Goal: Information Seeking & Learning: Find specific page/section

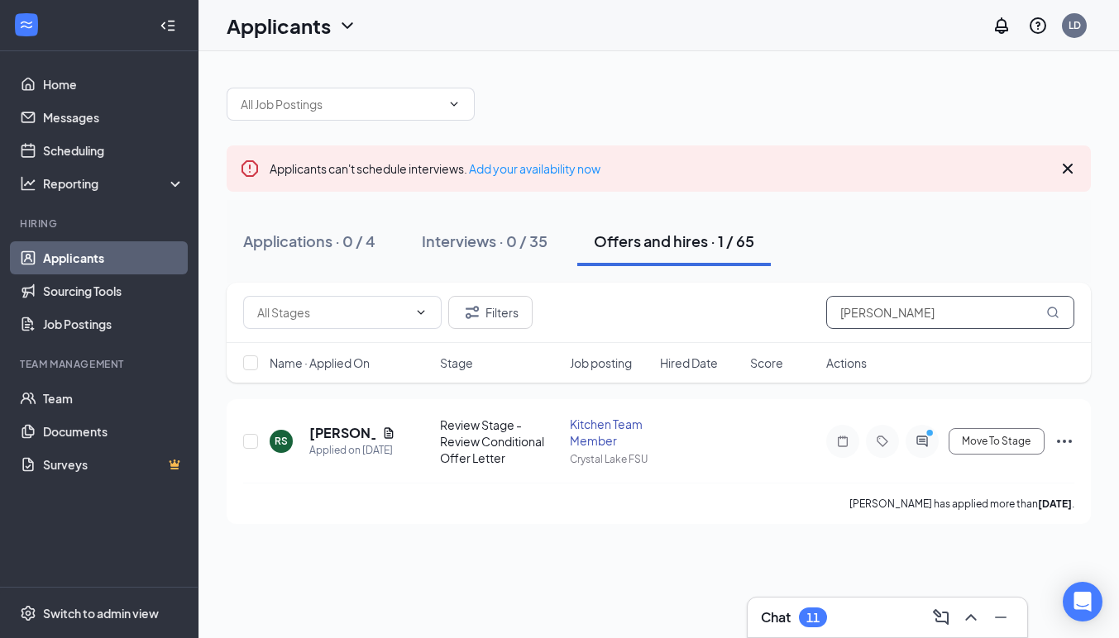
click at [871, 322] on input "[PERSON_NAME]" at bounding box center [950, 312] width 248 height 33
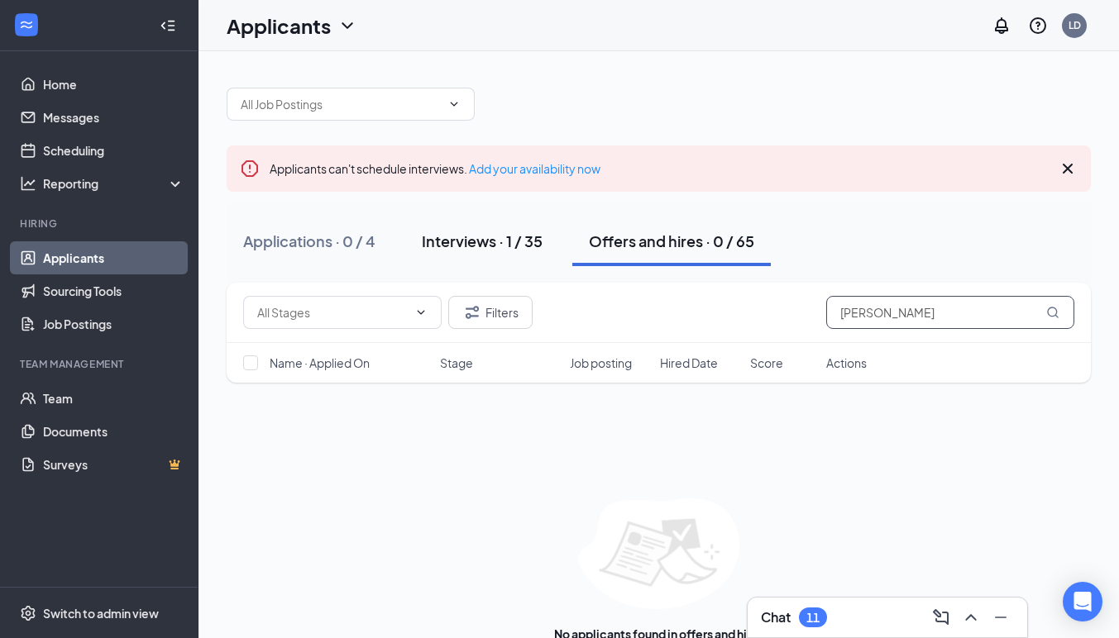
type input "[PERSON_NAME]"
click at [498, 232] on div "Interviews · 1 / 35" at bounding box center [482, 241] width 121 height 21
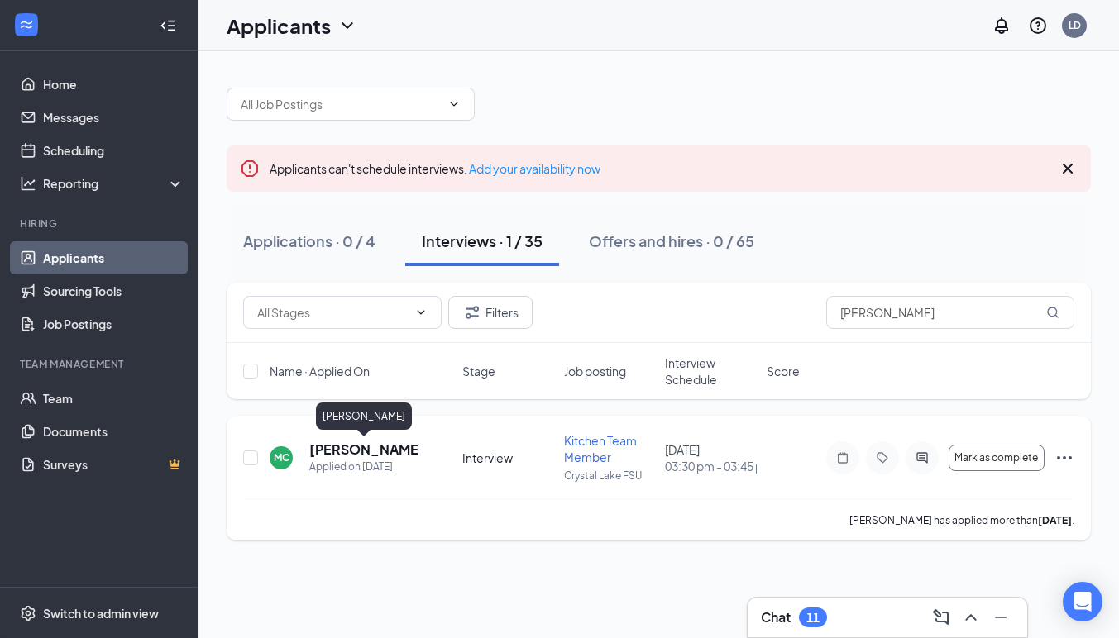
click at [388, 451] on h5 "[PERSON_NAME]" at bounding box center [363, 450] width 108 height 18
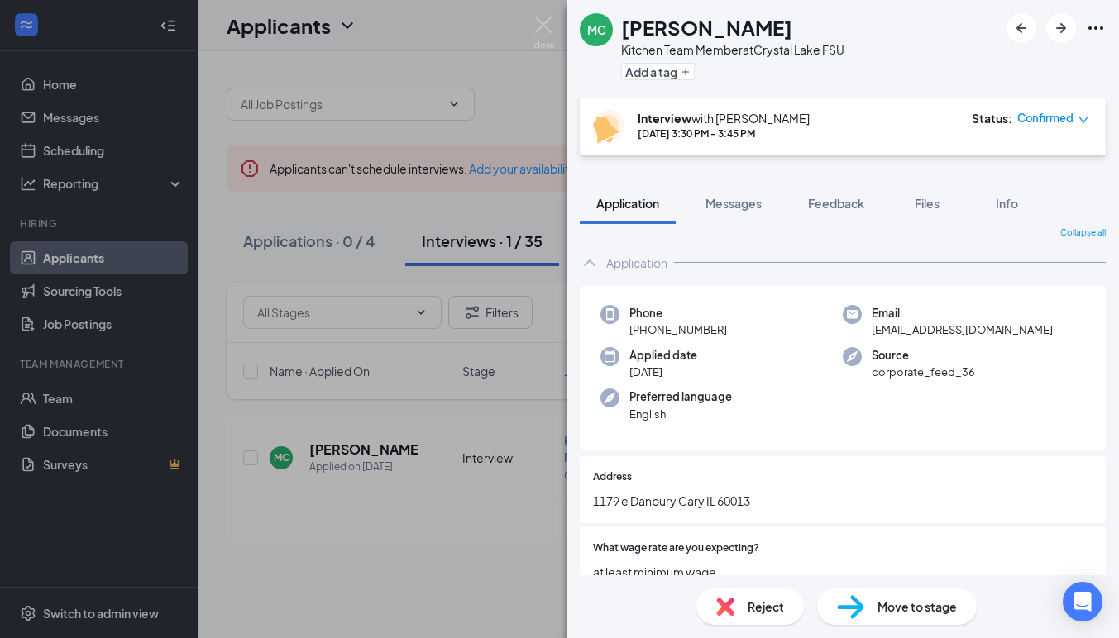
scroll to position [10, 0]
click at [544, 19] on img at bounding box center [543, 33] width 21 height 32
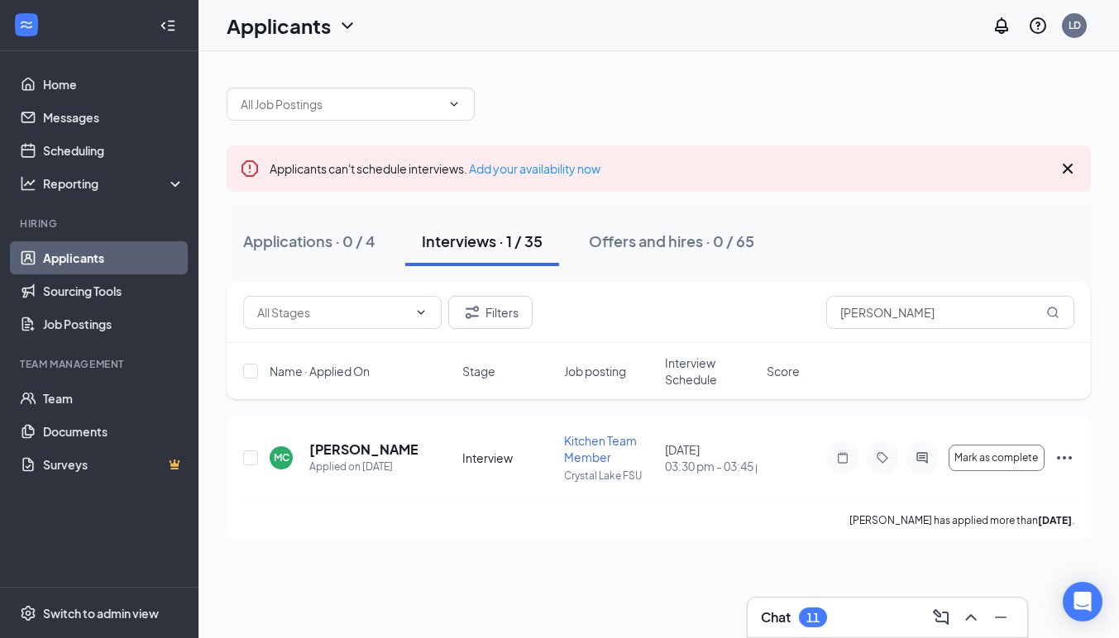
click at [492, 232] on div "Interviews · 1 / 35" at bounding box center [482, 241] width 121 height 21
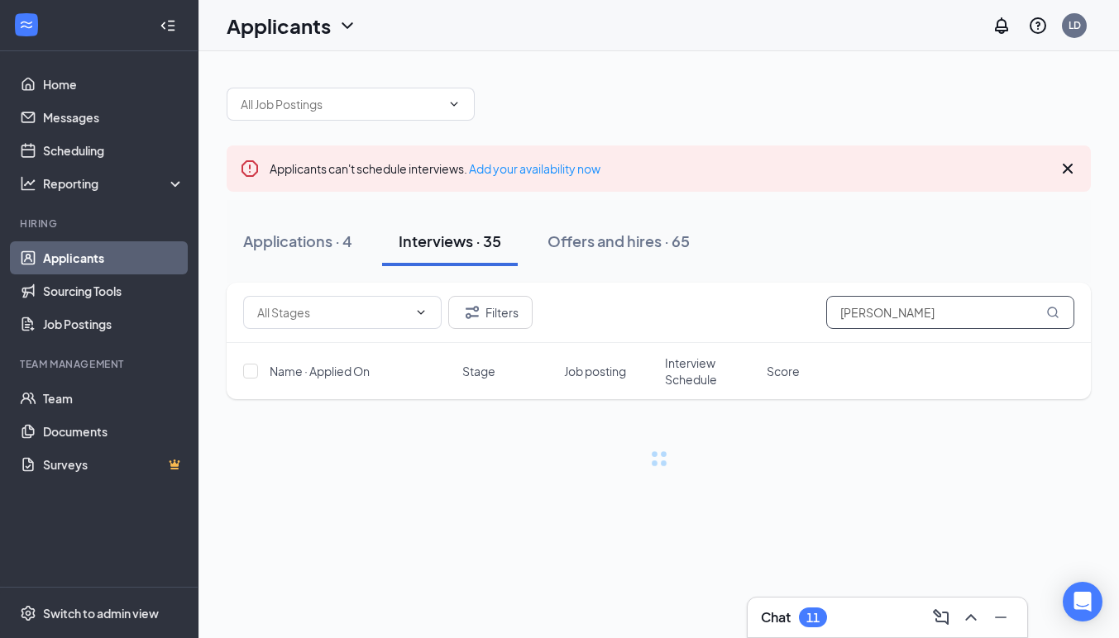
click at [869, 314] on input "[PERSON_NAME]" at bounding box center [950, 312] width 248 height 33
click at [874, 317] on input "[PERSON_NAME]" at bounding box center [950, 312] width 248 height 33
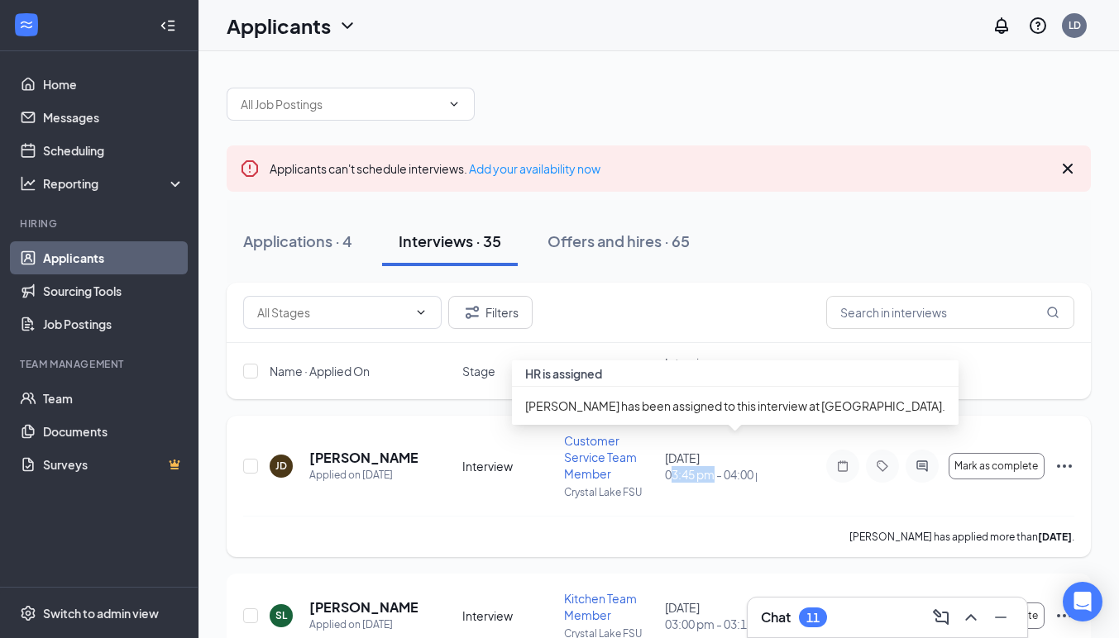
drag, startPoint x: 674, startPoint y: 483, endPoint x: 712, endPoint y: 484, distance: 38.1
click at [712, 483] on span "03:45 pm - 04:00 pm" at bounding box center [711, 474] width 92 height 17
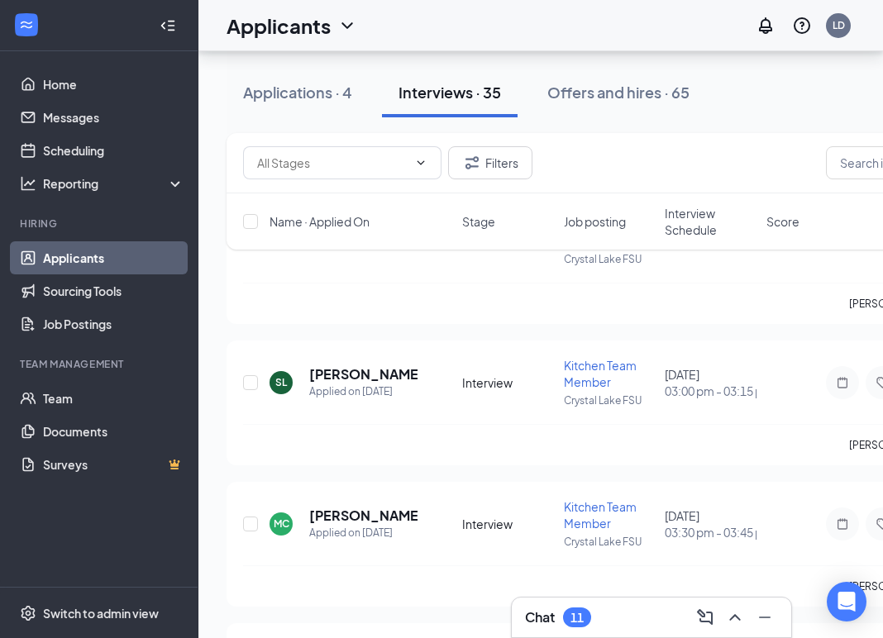
scroll to position [224, 0]
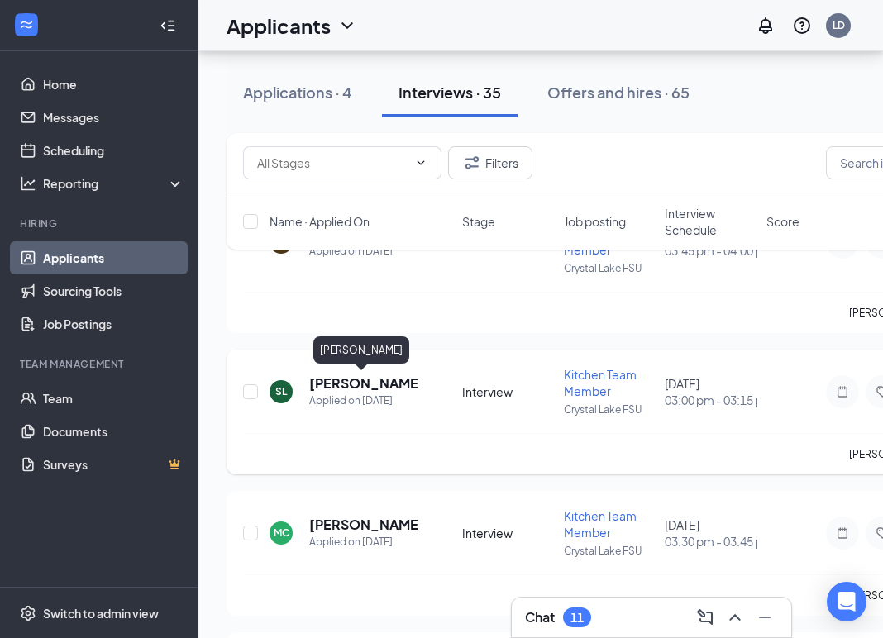
click at [348, 383] on h5 "[PERSON_NAME]" at bounding box center [363, 384] width 108 height 18
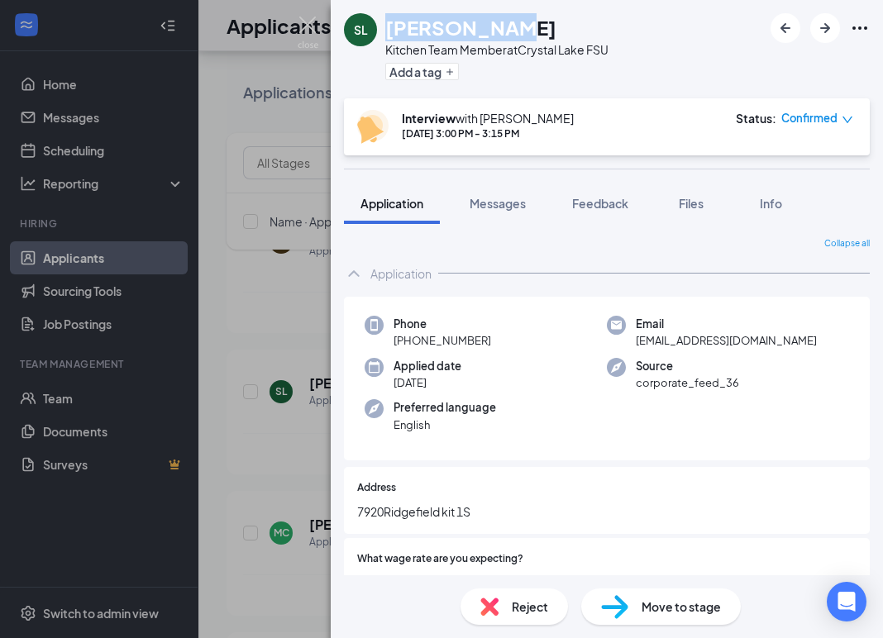
drag, startPoint x: 509, startPoint y: 33, endPoint x: 390, endPoint y: 22, distance: 118.8
click at [390, 22] on div "[PERSON_NAME]" at bounding box center [496, 27] width 223 height 28
copy h1 "[PERSON_NAME]"
click at [308, 23] on img at bounding box center [308, 33] width 21 height 32
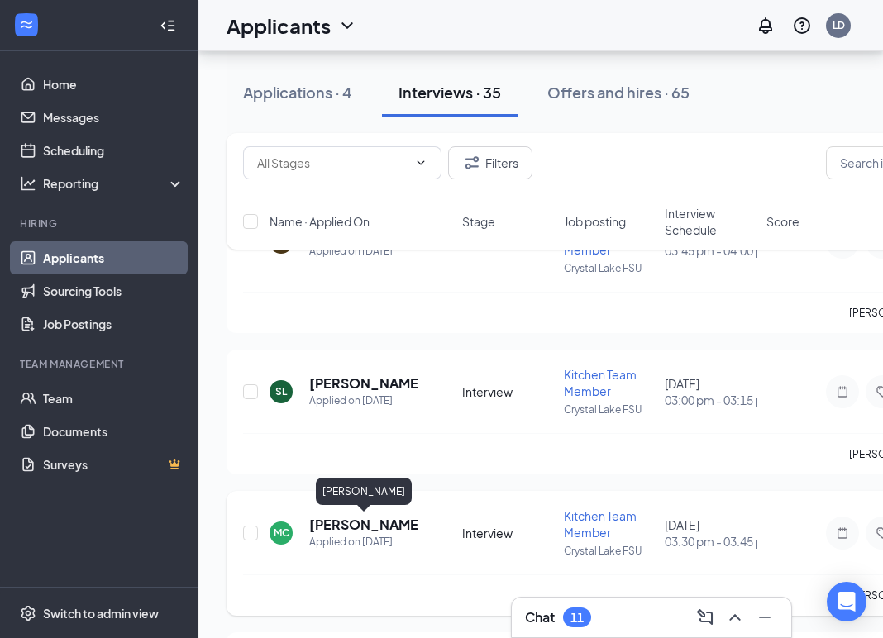
click at [391, 528] on h5 "[PERSON_NAME]" at bounding box center [363, 525] width 108 height 18
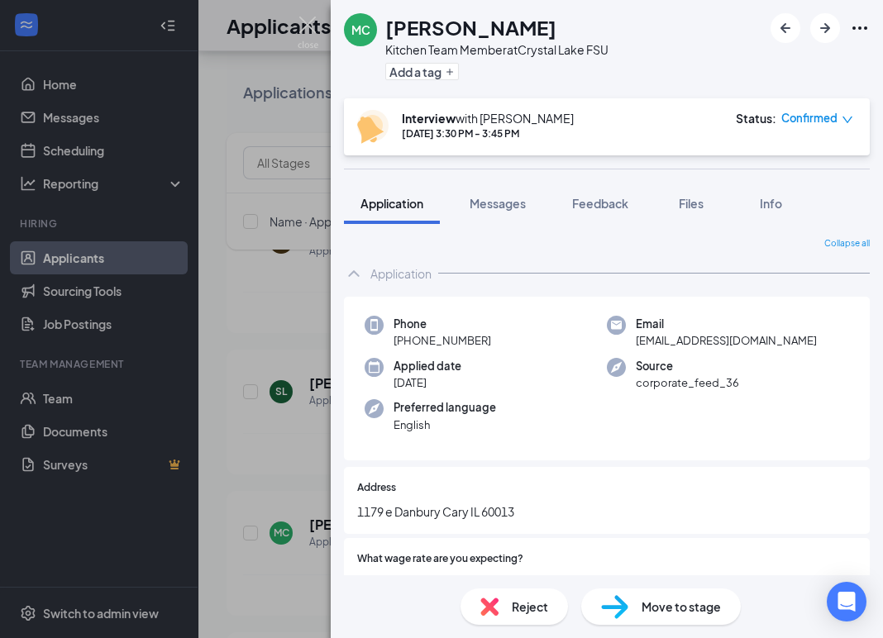
drag, startPoint x: 536, startPoint y: 27, endPoint x: 389, endPoint y: 27, distance: 147.2
click at [389, 27] on div "[PERSON_NAME]" at bounding box center [496, 27] width 223 height 28
copy h1 "[PERSON_NAME]"
click at [308, 27] on img at bounding box center [308, 33] width 21 height 32
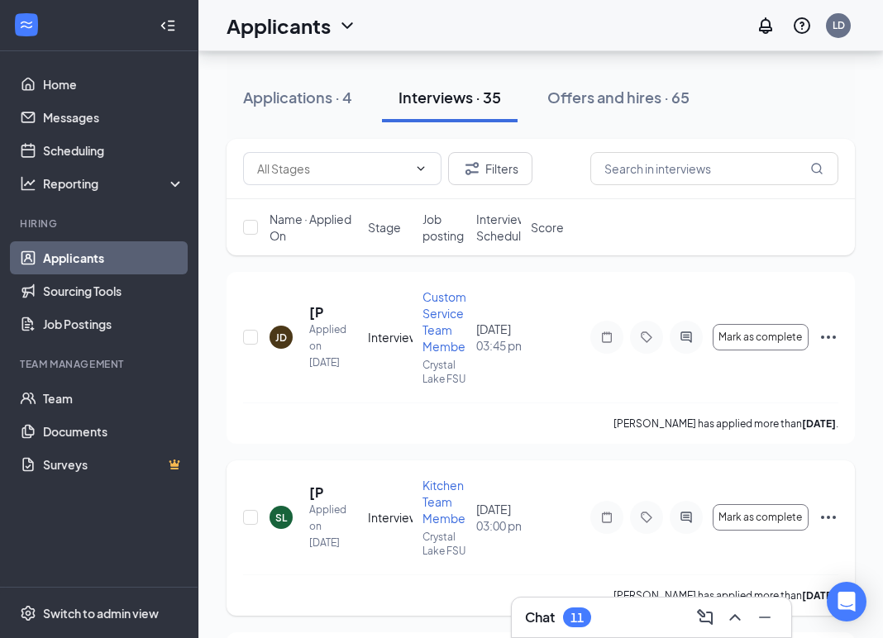
scroll to position [141, 0]
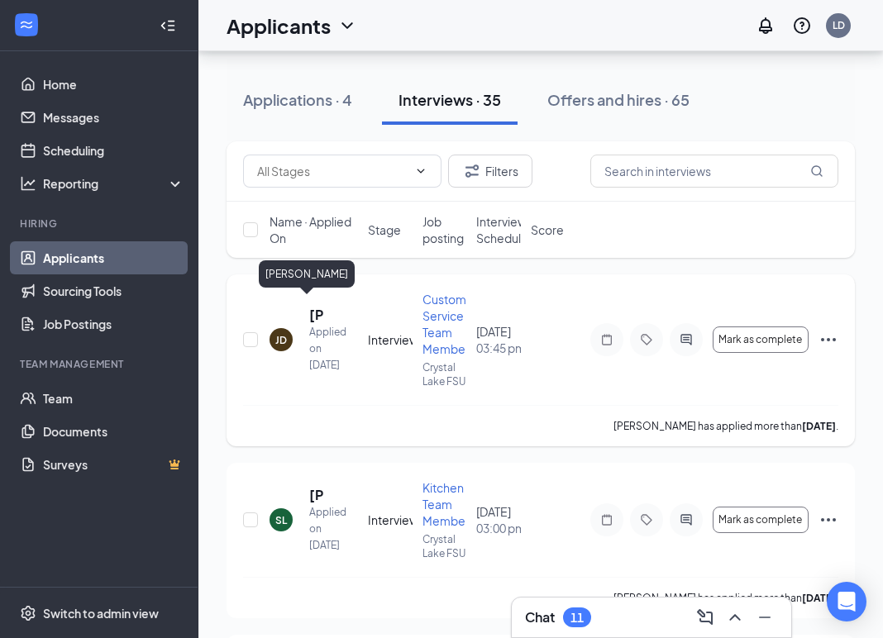
click at [313, 307] on h5 "[PERSON_NAME]" at bounding box center [316, 315] width 14 height 18
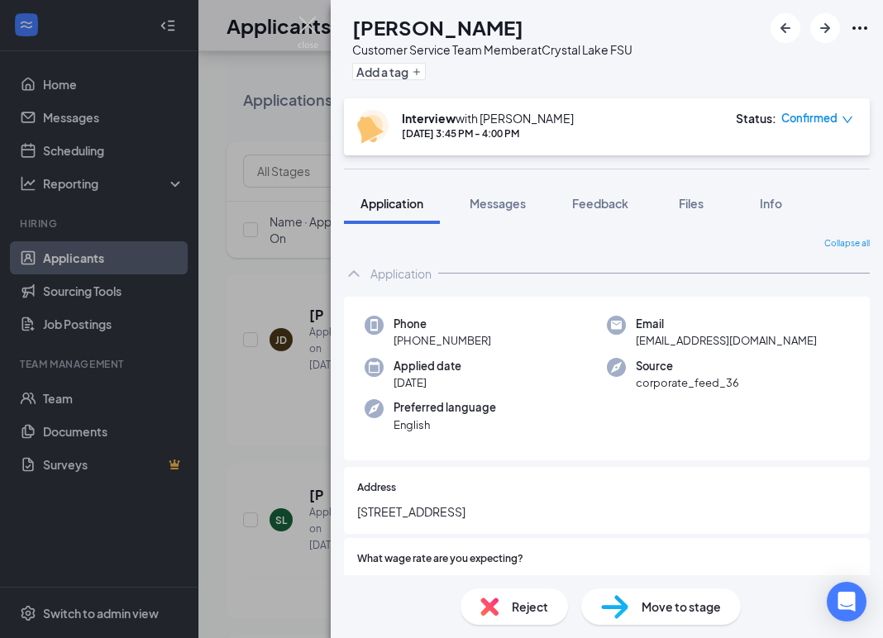
drag, startPoint x: 609, startPoint y: 31, endPoint x: 389, endPoint y: 29, distance: 220.0
click at [389, 29] on div "[PERSON_NAME]" at bounding box center [492, 27] width 280 height 28
copy h1 "[PERSON_NAME]"
click at [313, 22] on img at bounding box center [308, 33] width 21 height 32
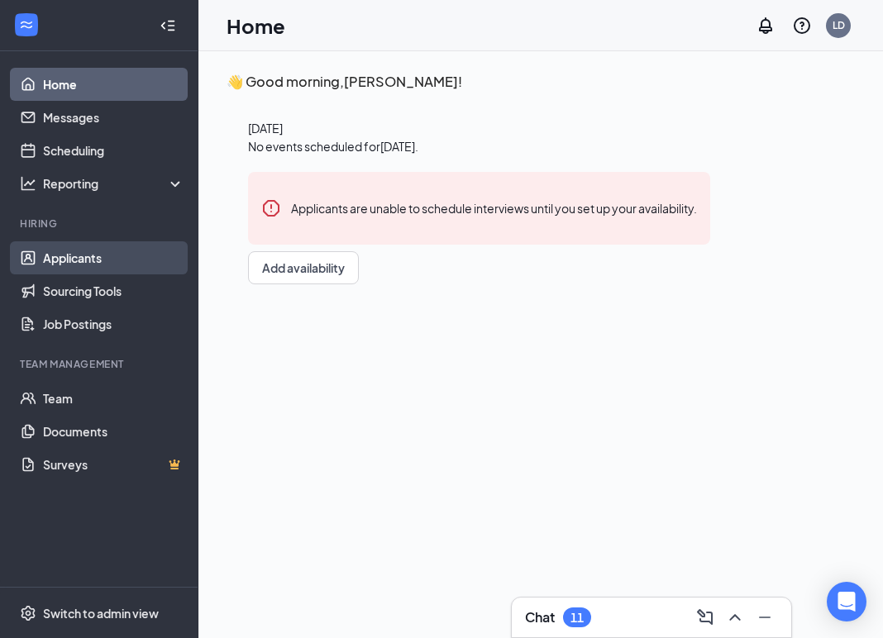
click at [73, 262] on link "Applicants" at bounding box center [113, 258] width 141 height 33
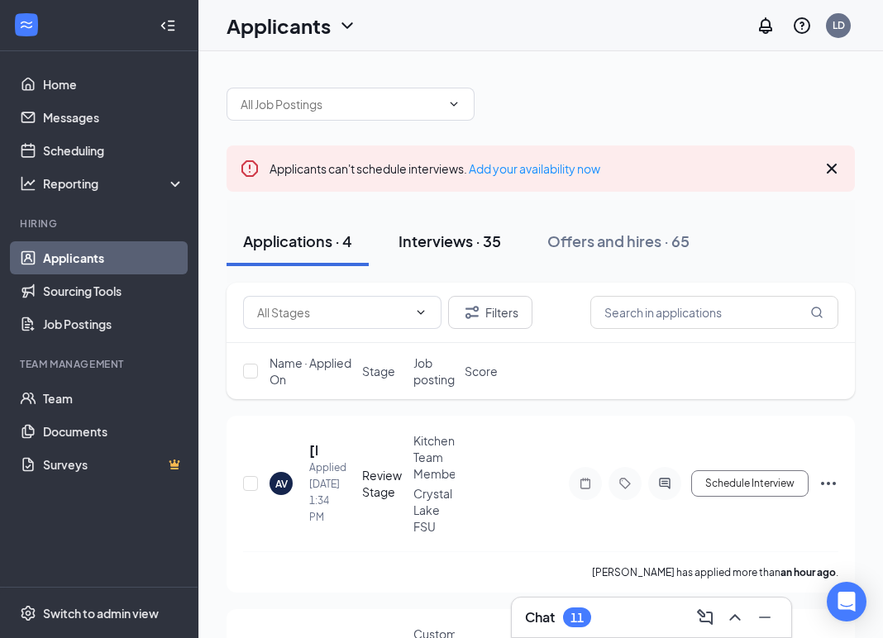
click at [439, 247] on div "Interviews · 35" at bounding box center [450, 241] width 103 height 21
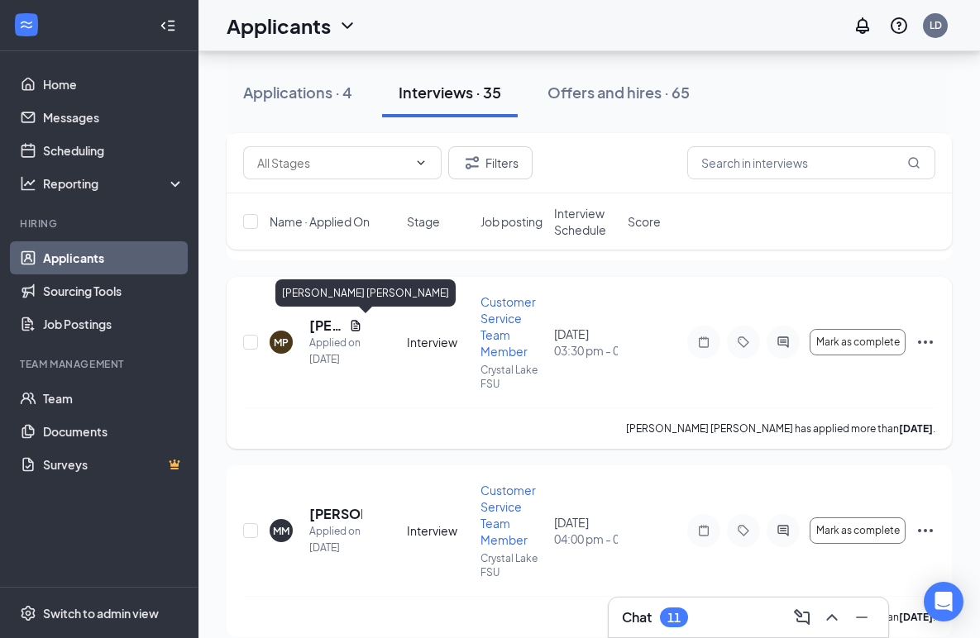
scroll to position [1224, 0]
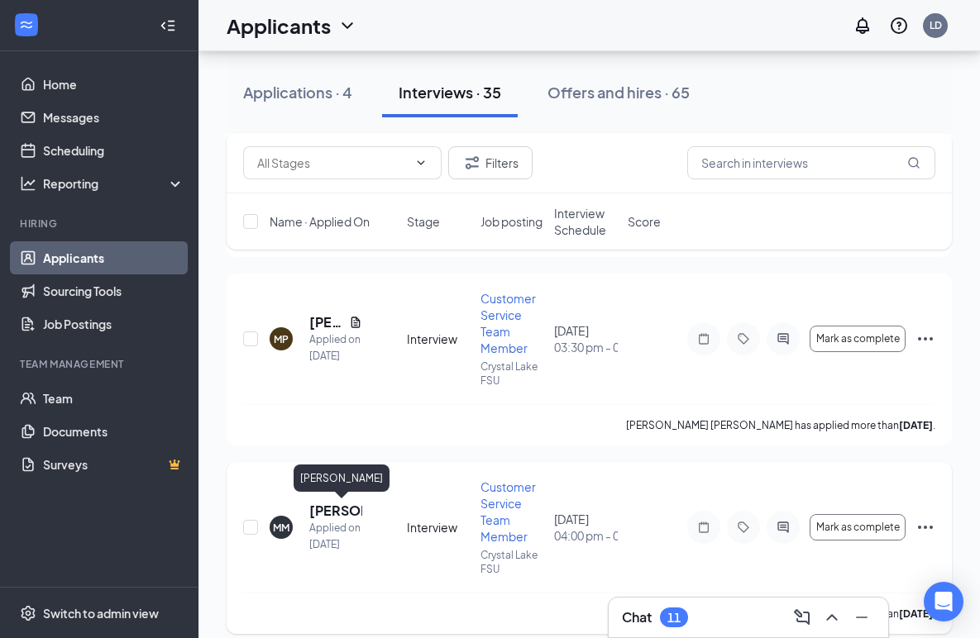
click at [328, 509] on h5 "[PERSON_NAME]" at bounding box center [335, 511] width 53 height 18
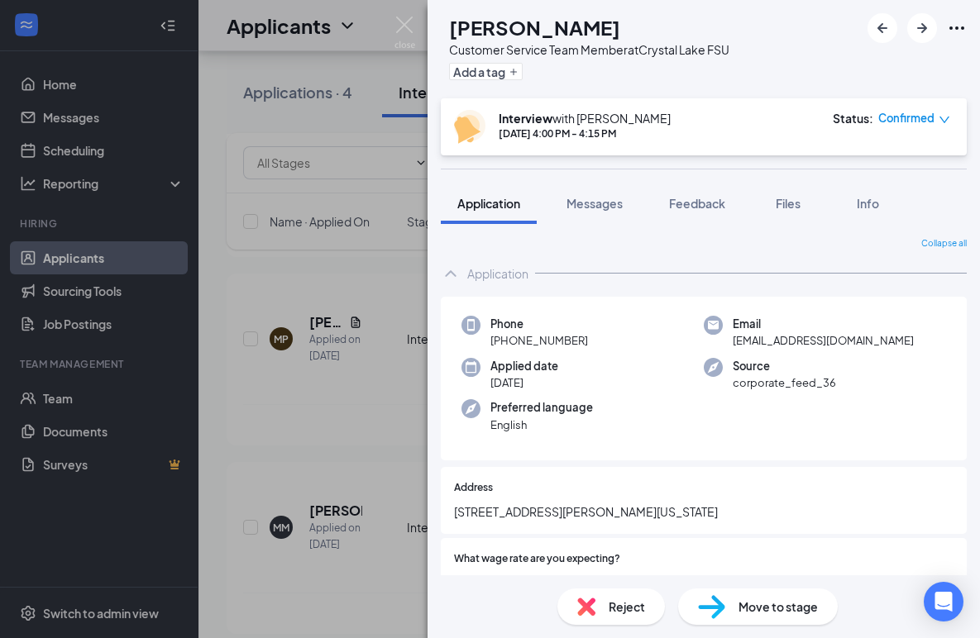
drag, startPoint x: 639, startPoint y: 31, endPoint x: 487, endPoint y: 26, distance: 152.3
click at [487, 26] on div "[PERSON_NAME]" at bounding box center [589, 27] width 280 height 28
copy h1 "[PERSON_NAME]"
click at [406, 31] on img at bounding box center [405, 33] width 21 height 32
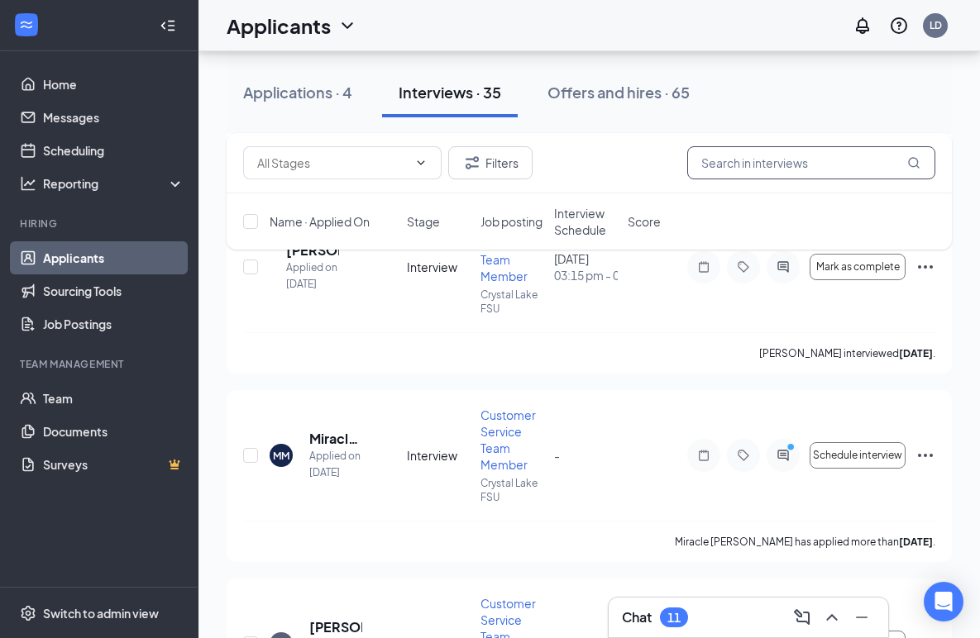
scroll to position [2180, 0]
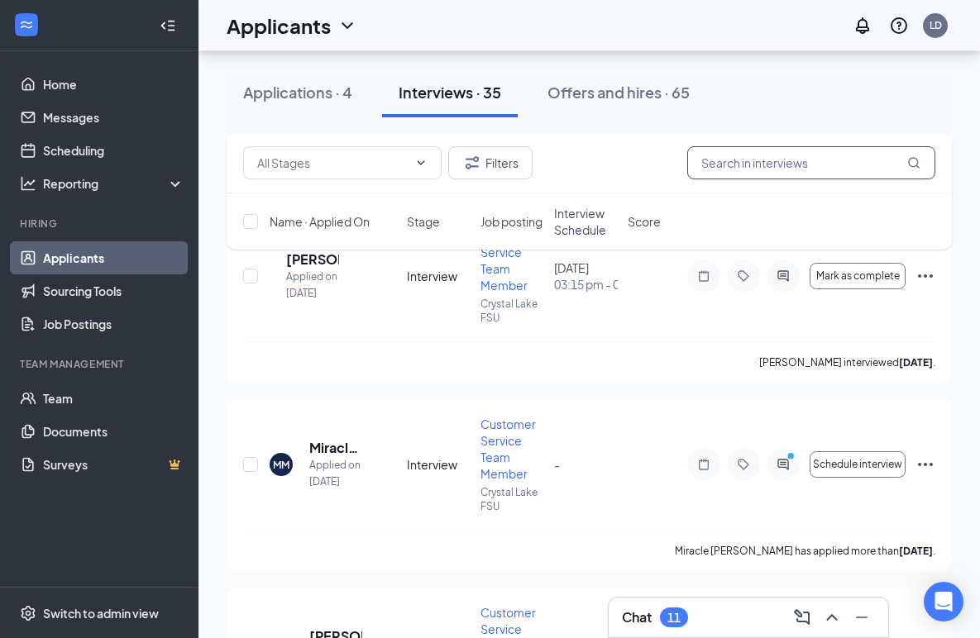
click at [782, 175] on input "text" at bounding box center [811, 162] width 248 height 33
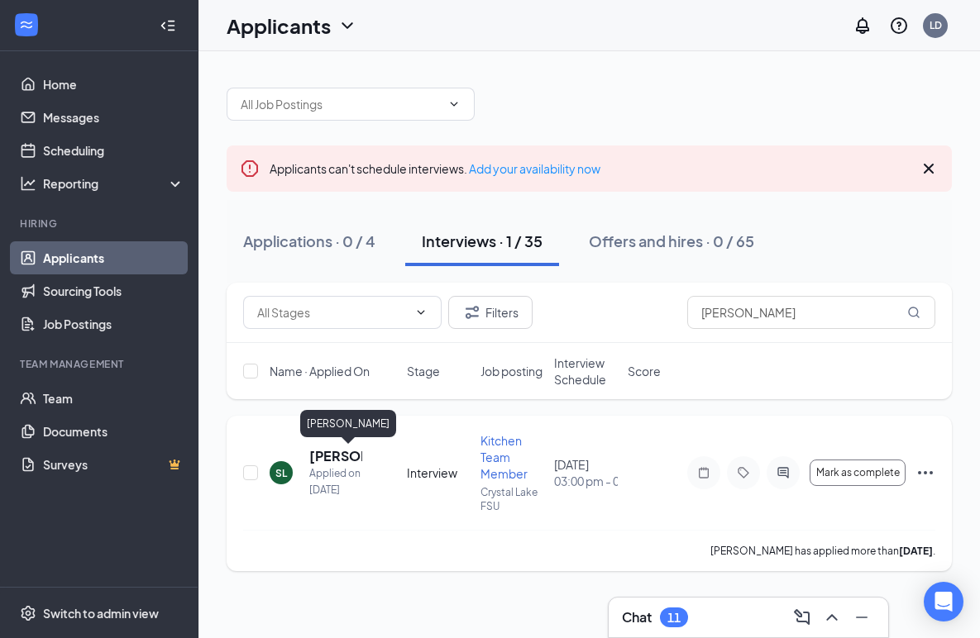
click at [332, 459] on h5 "[PERSON_NAME]" at bounding box center [335, 456] width 53 height 18
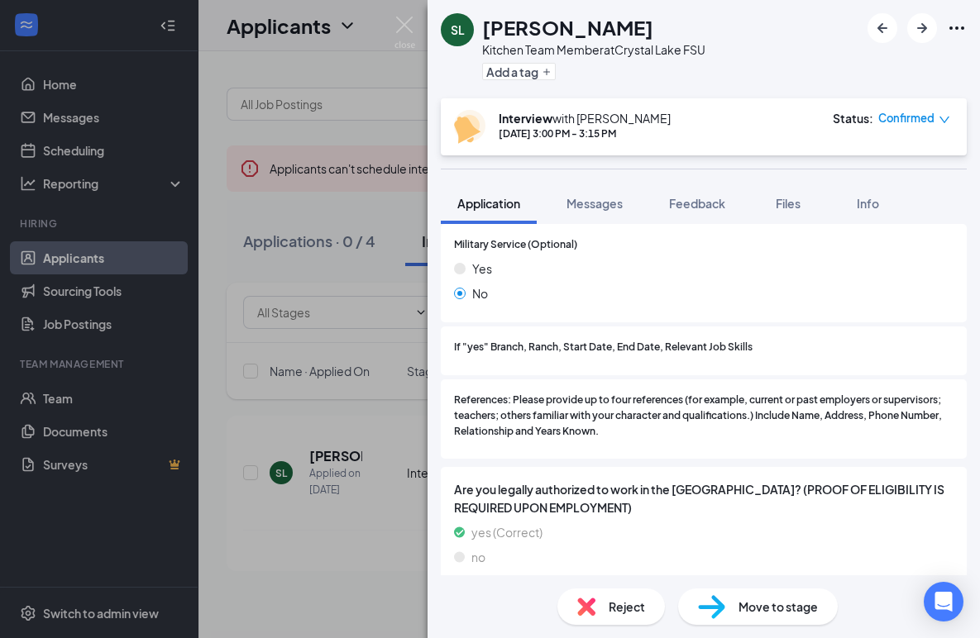
scroll to position [1911, 0]
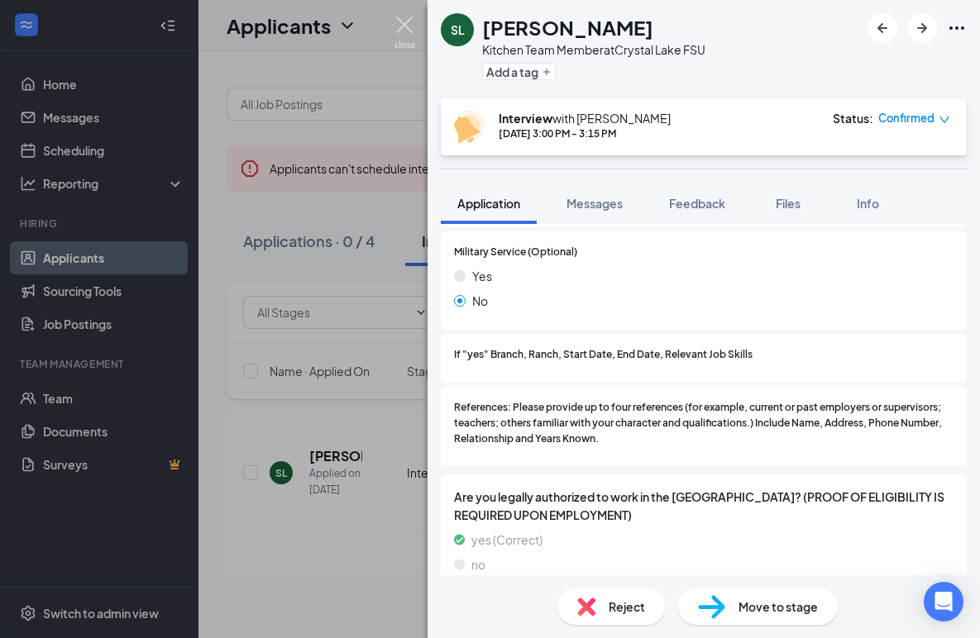
click at [404, 28] on img at bounding box center [405, 33] width 21 height 32
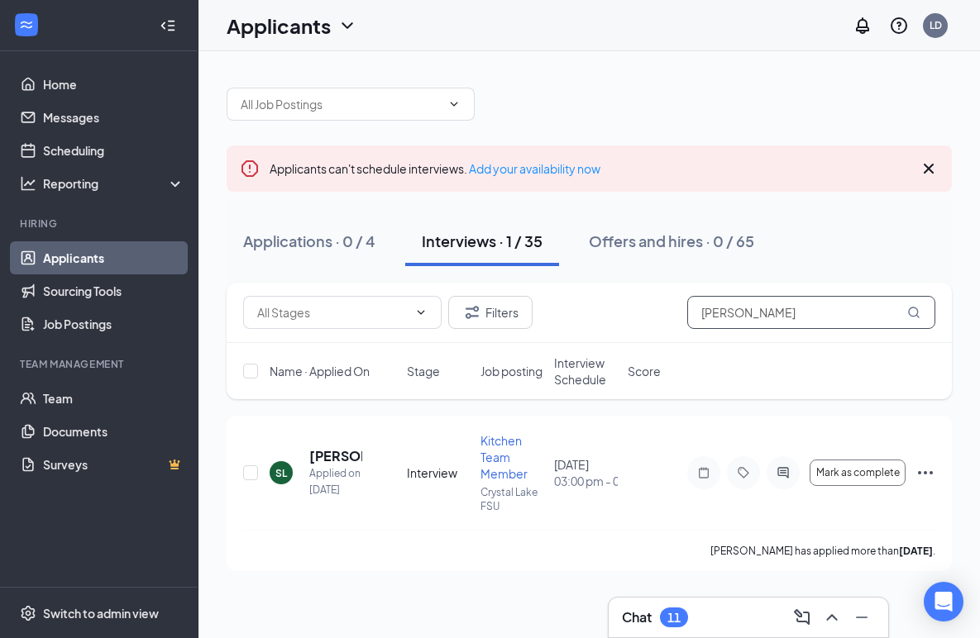
click at [734, 321] on input "[PERSON_NAME]" at bounding box center [811, 312] width 248 height 33
click at [337, 458] on h5 "[PERSON_NAME]" at bounding box center [335, 456] width 53 height 18
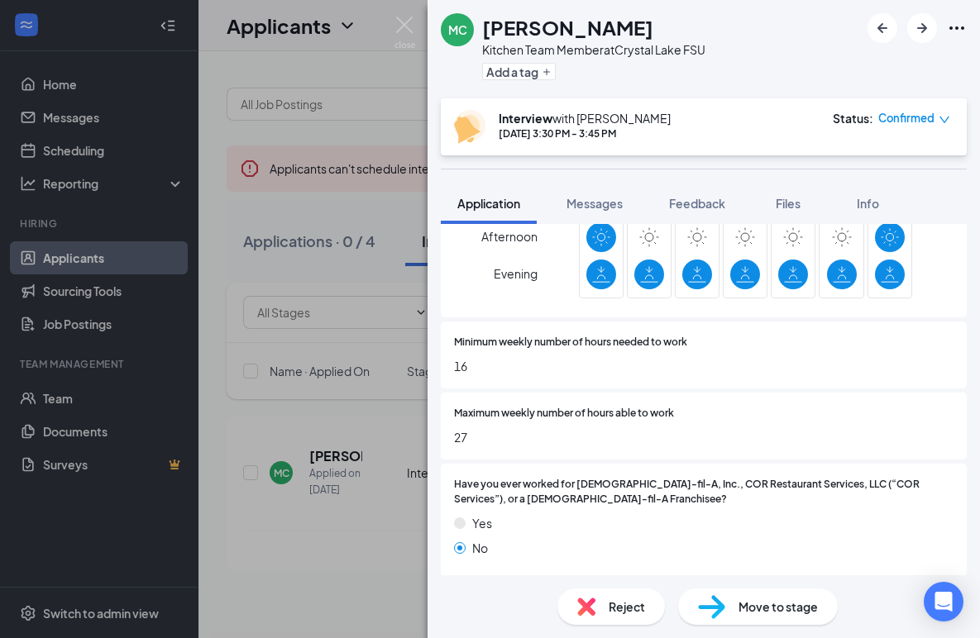
scroll to position [848, 0]
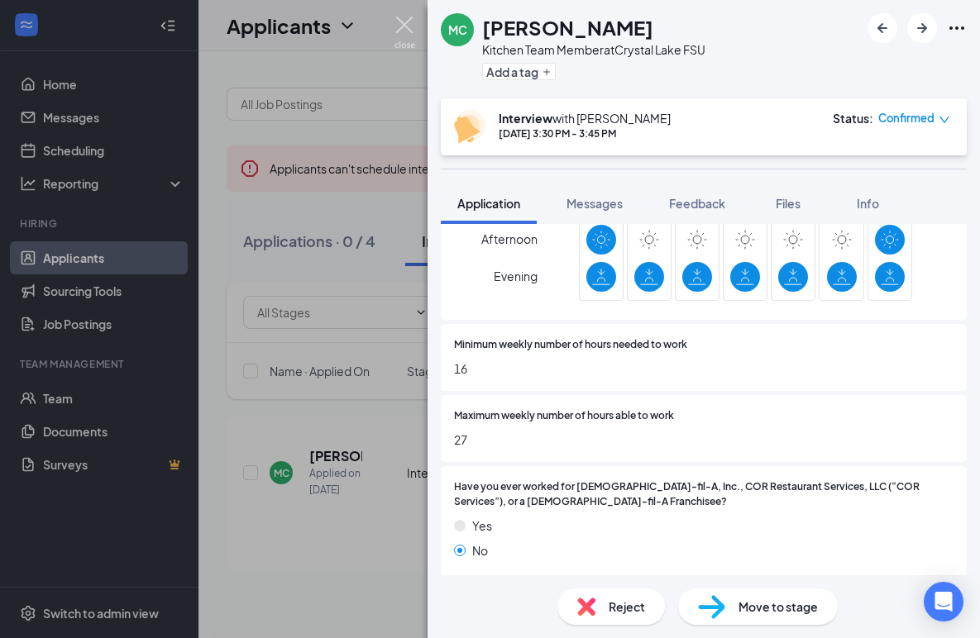
click at [408, 23] on img at bounding box center [405, 33] width 21 height 32
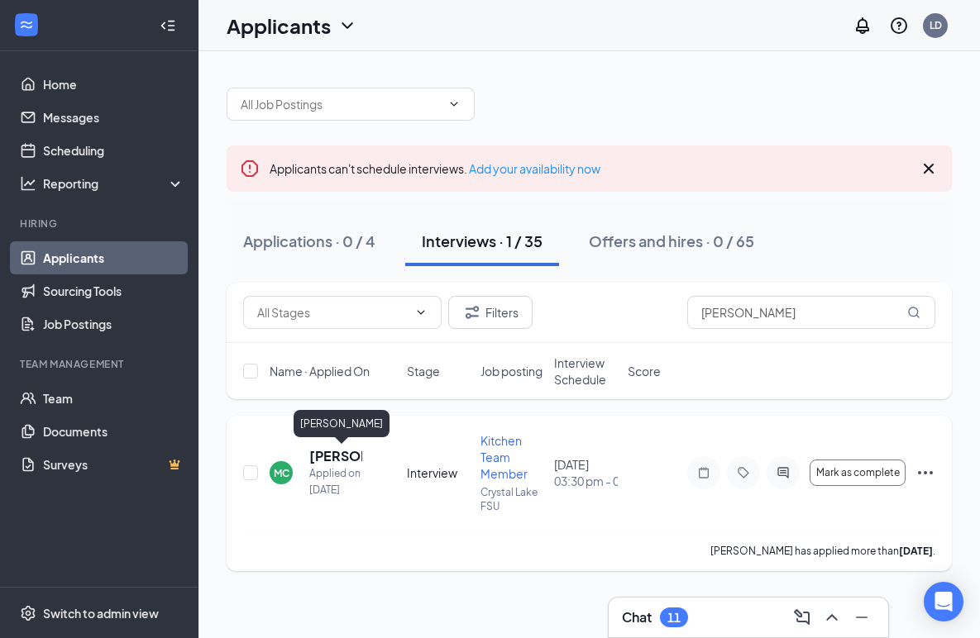
click at [328, 454] on h5 "[PERSON_NAME]" at bounding box center [335, 456] width 53 height 18
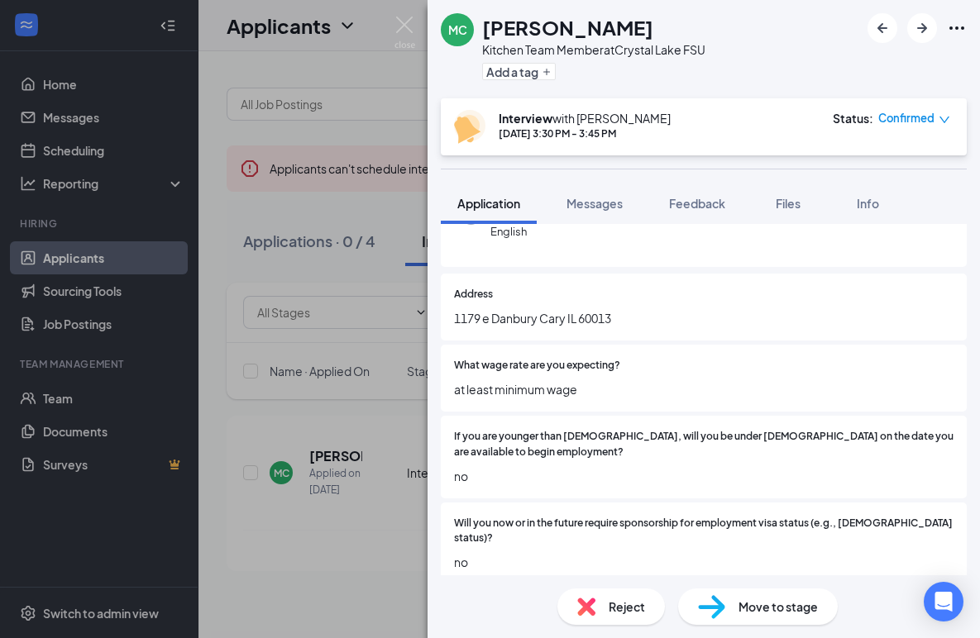
scroll to position [197, 0]
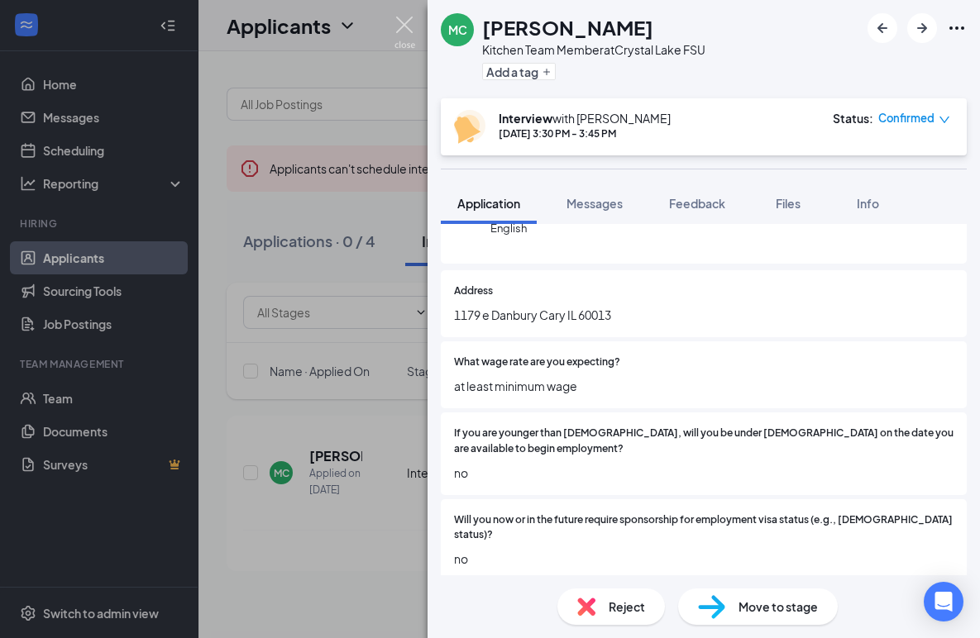
click at [403, 20] on img at bounding box center [405, 33] width 21 height 32
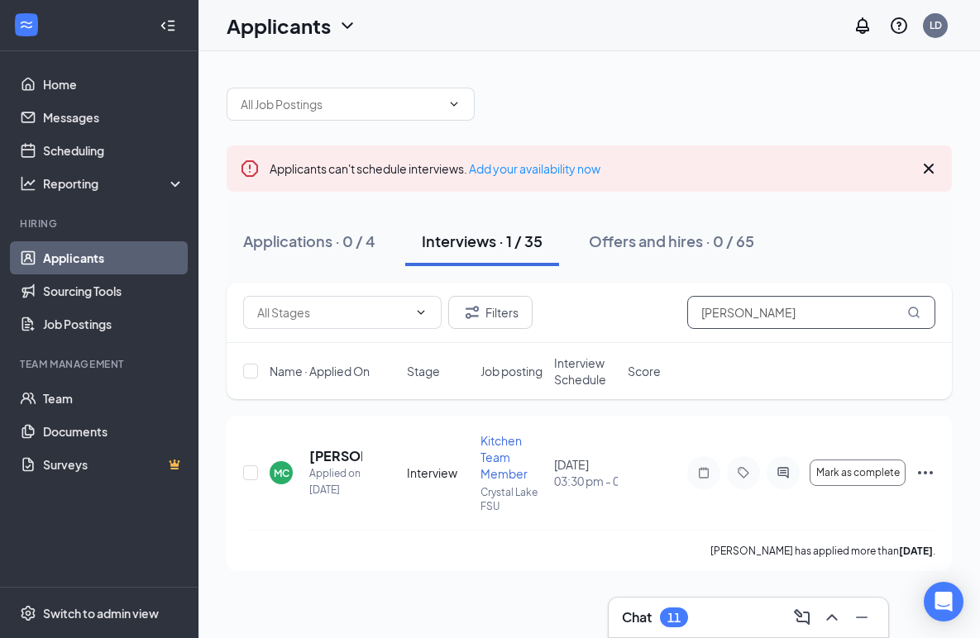
click at [715, 317] on input "[PERSON_NAME]" at bounding box center [811, 312] width 248 height 33
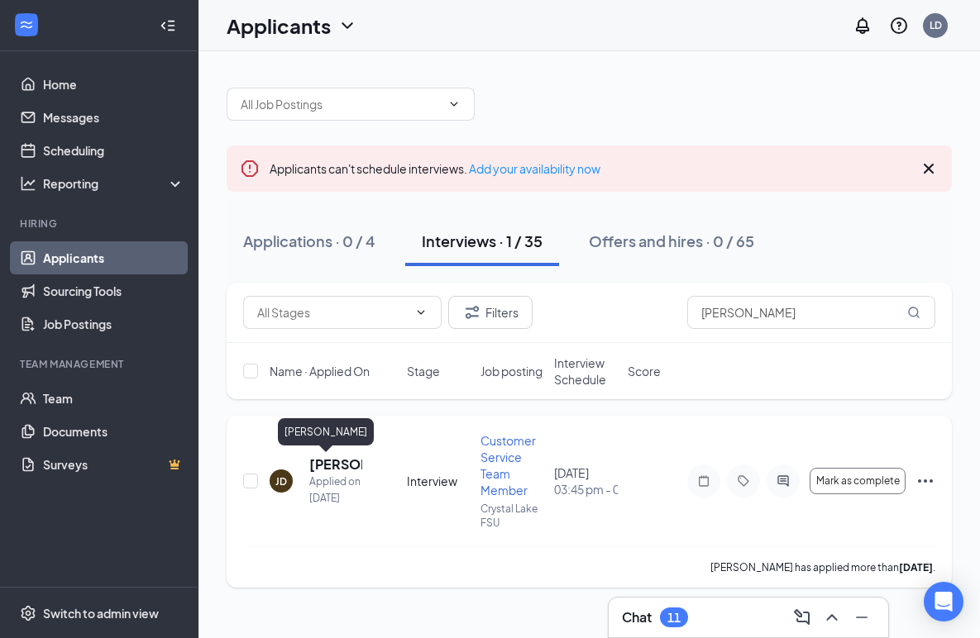
click at [330, 462] on h5 "[PERSON_NAME]" at bounding box center [335, 465] width 53 height 18
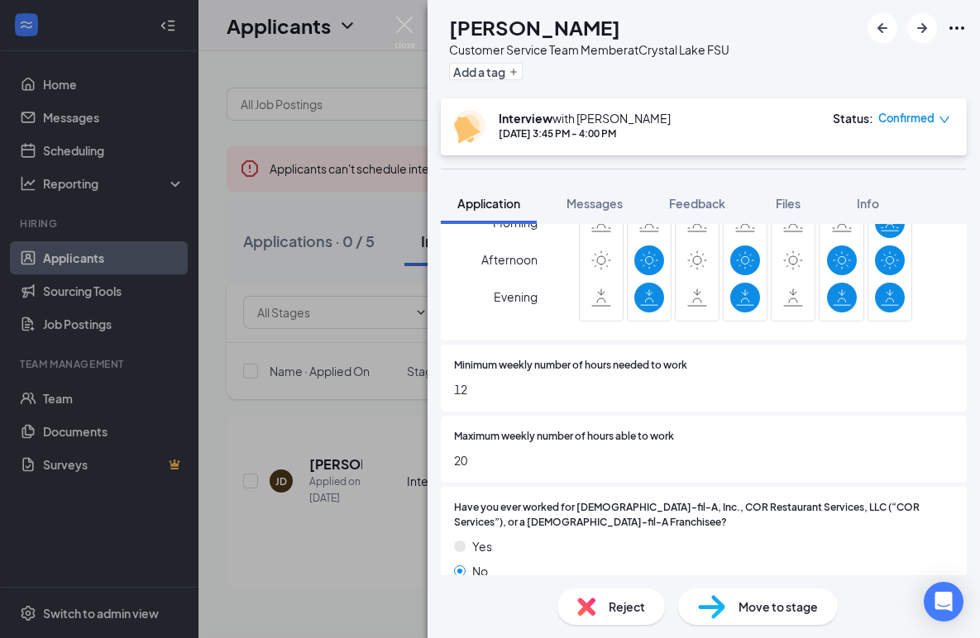
scroll to position [724, 0]
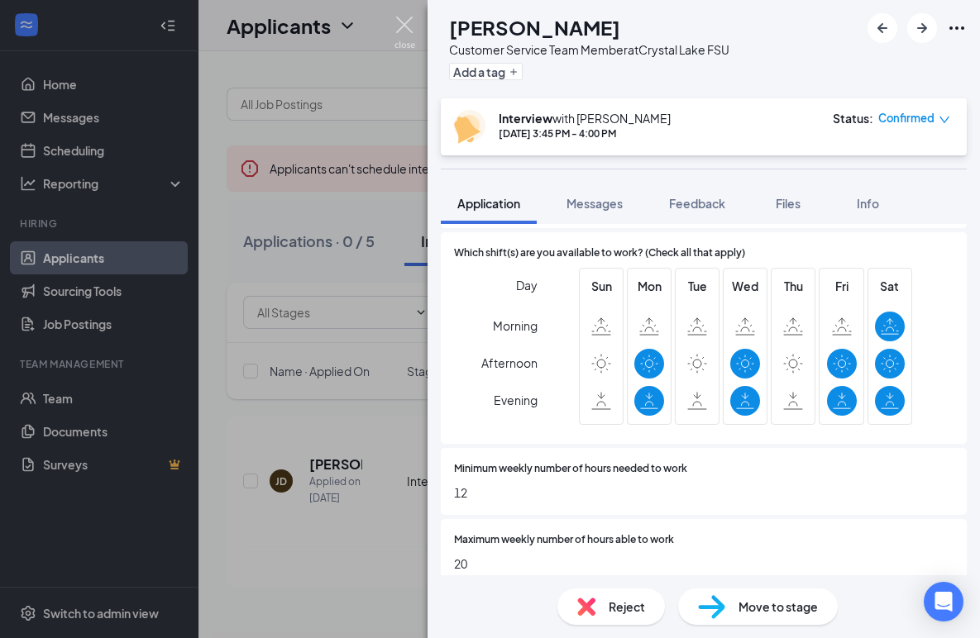
click at [409, 21] on img at bounding box center [405, 33] width 21 height 32
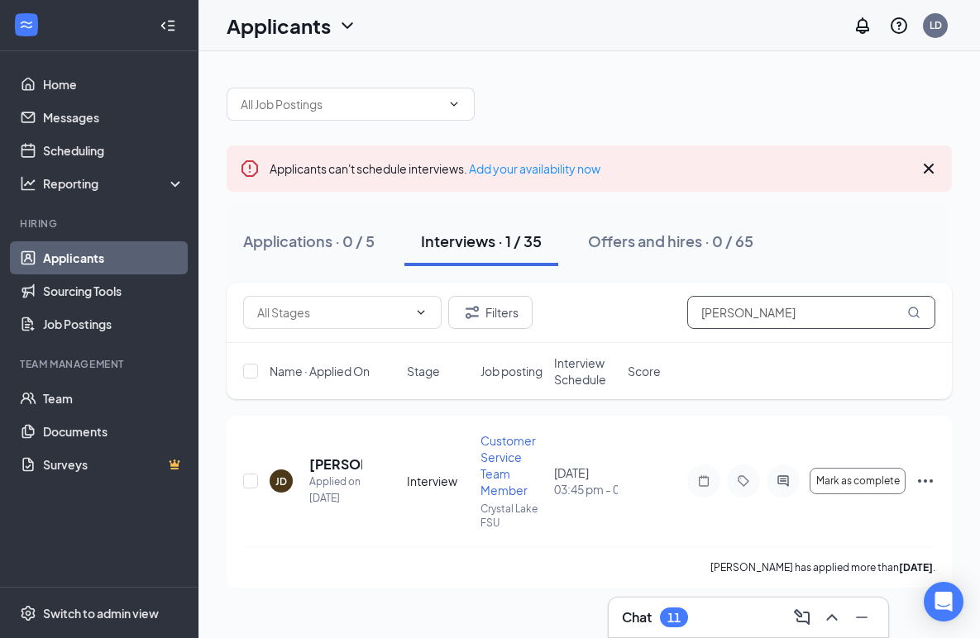
click at [761, 308] on input "[PERSON_NAME]" at bounding box center [811, 312] width 248 height 33
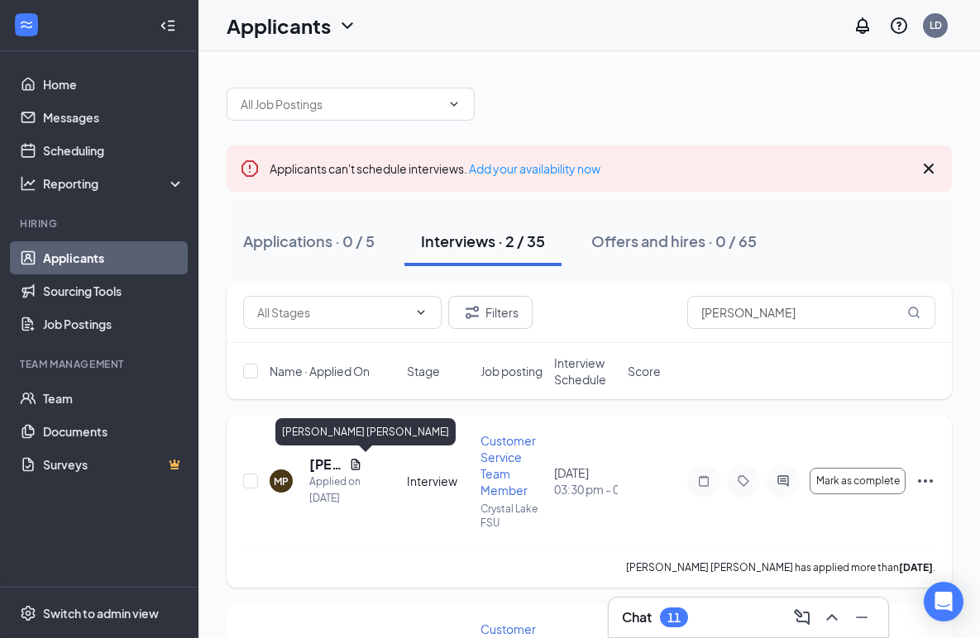
click at [326, 462] on h5 "[PERSON_NAME] [PERSON_NAME]" at bounding box center [325, 465] width 33 height 18
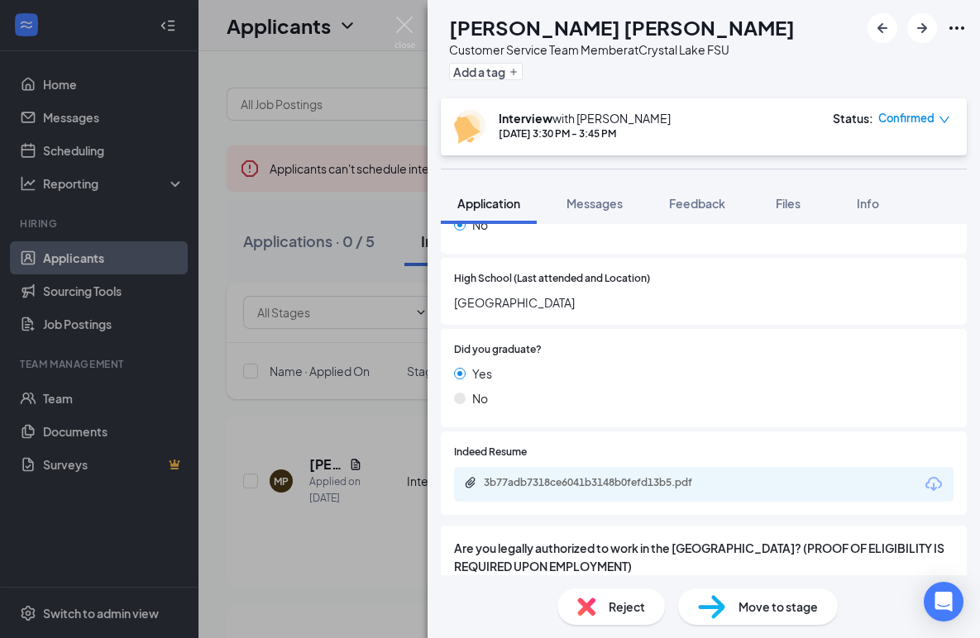
scroll to position [1231, 0]
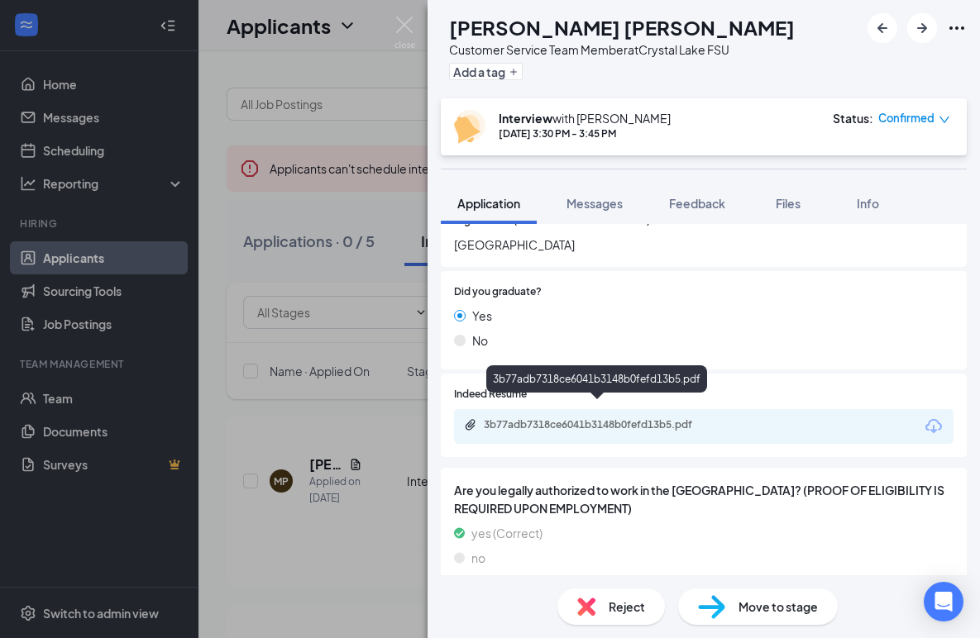
click at [601, 418] on div "3b77adb7318ce6041b3148b0fefd13b5.pdf" at bounding box center [600, 424] width 232 height 13
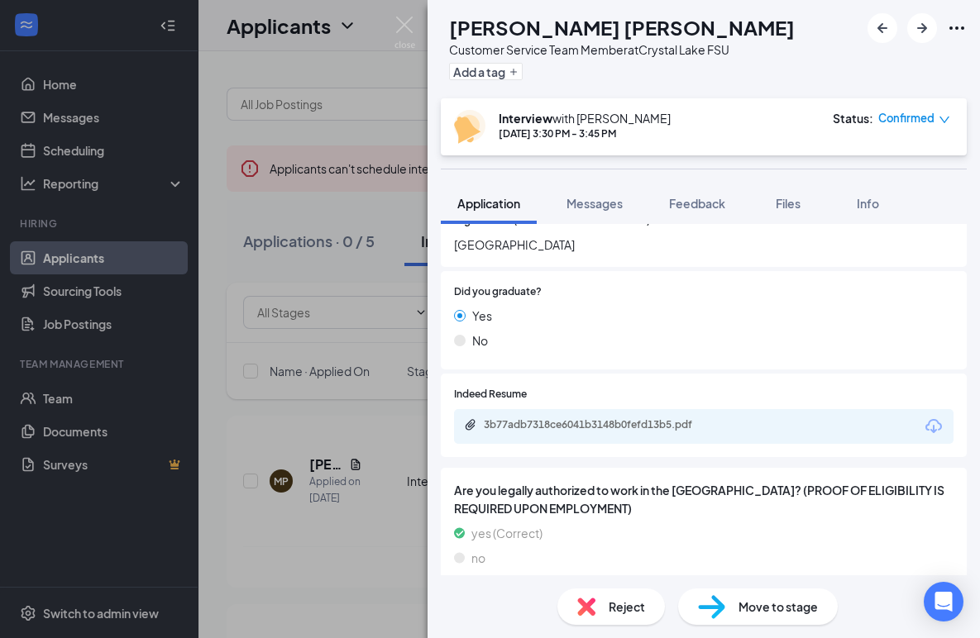
scroll to position [1224, 0]
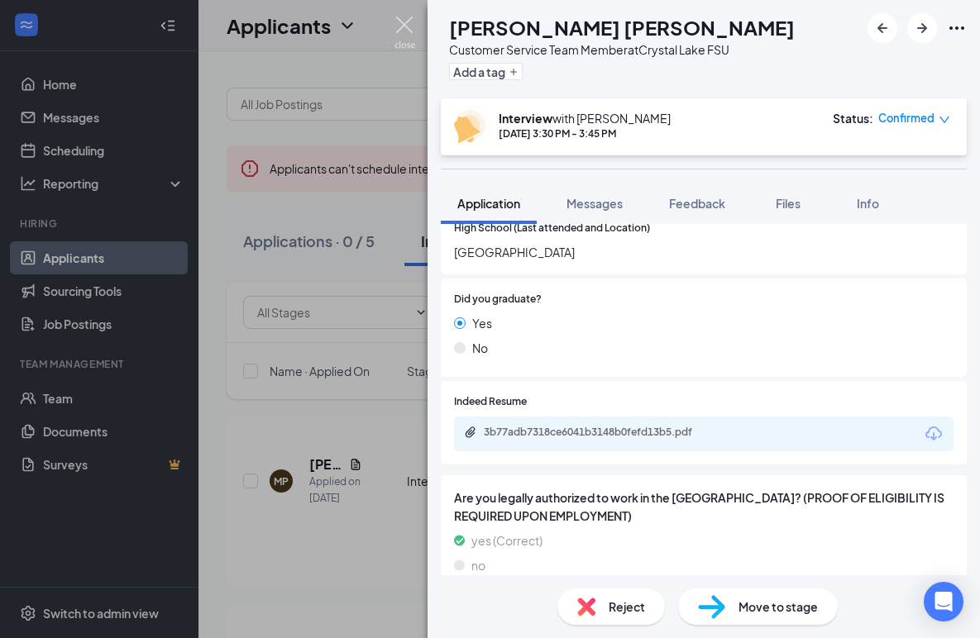
click at [405, 23] on img at bounding box center [405, 33] width 21 height 32
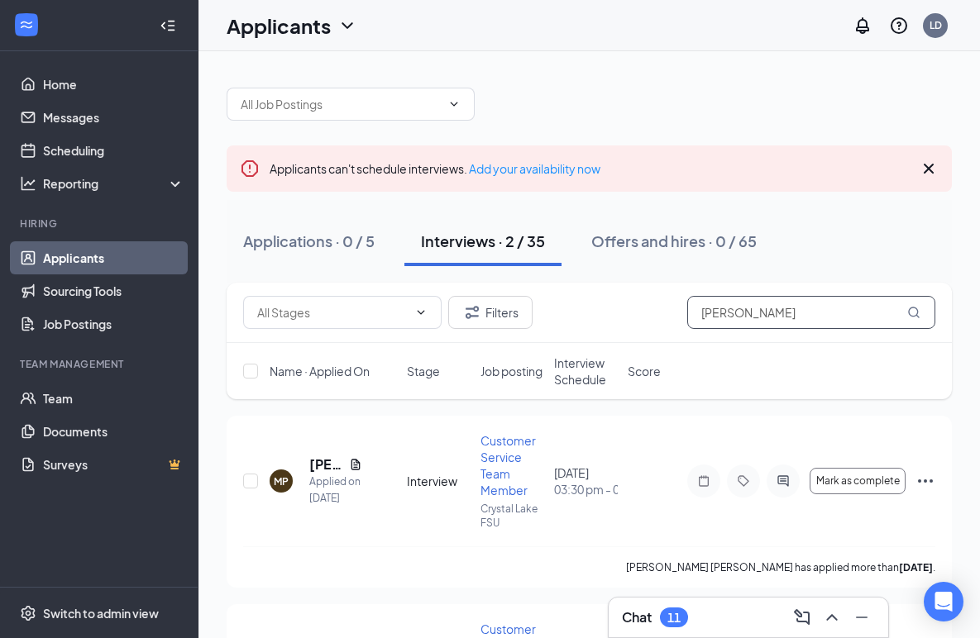
click at [753, 313] on input "[PERSON_NAME]" at bounding box center [811, 312] width 248 height 33
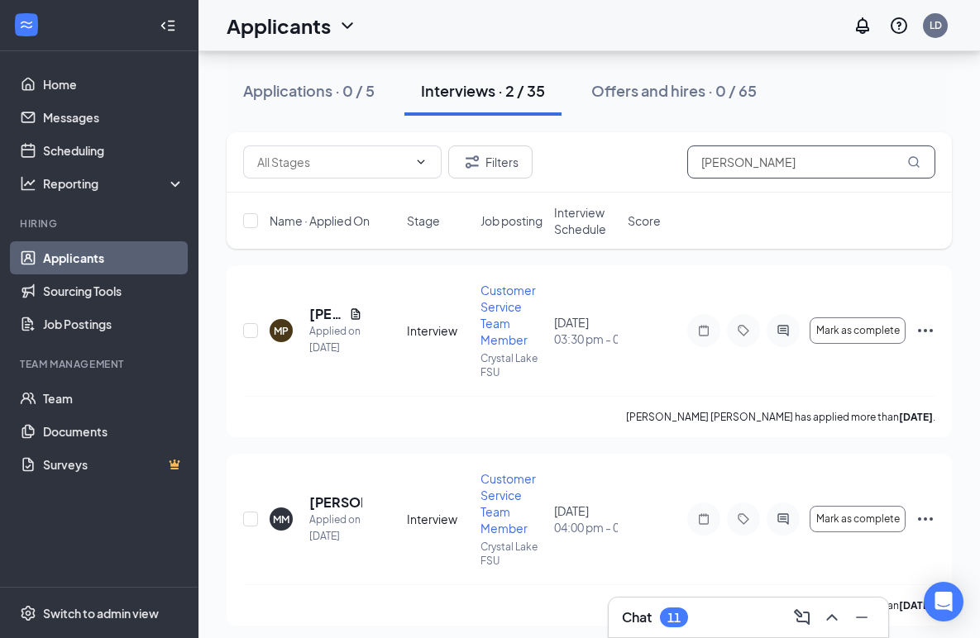
scroll to position [158, 0]
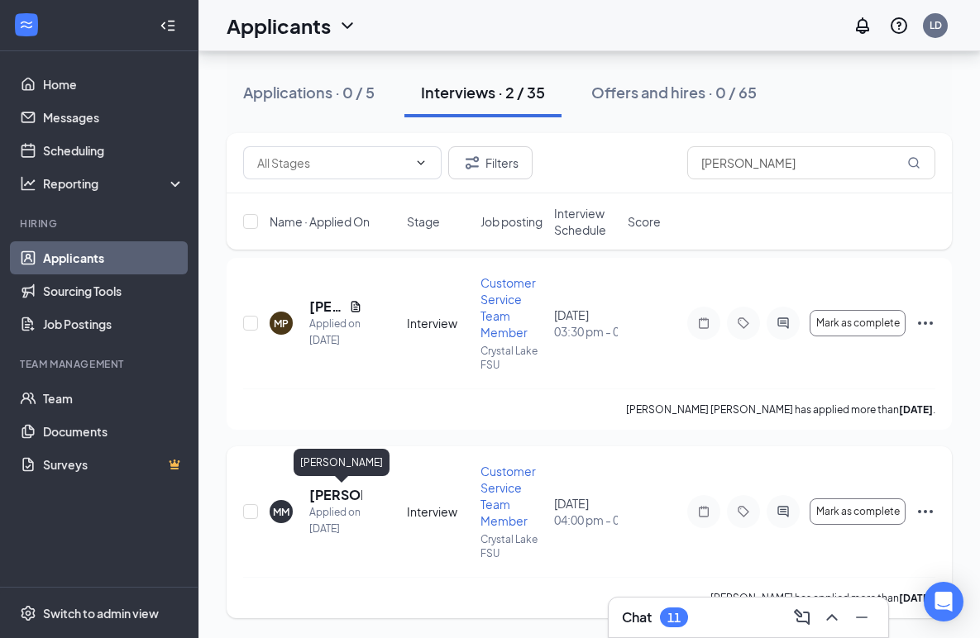
click at [326, 493] on h5 "[PERSON_NAME]" at bounding box center [335, 495] width 53 height 18
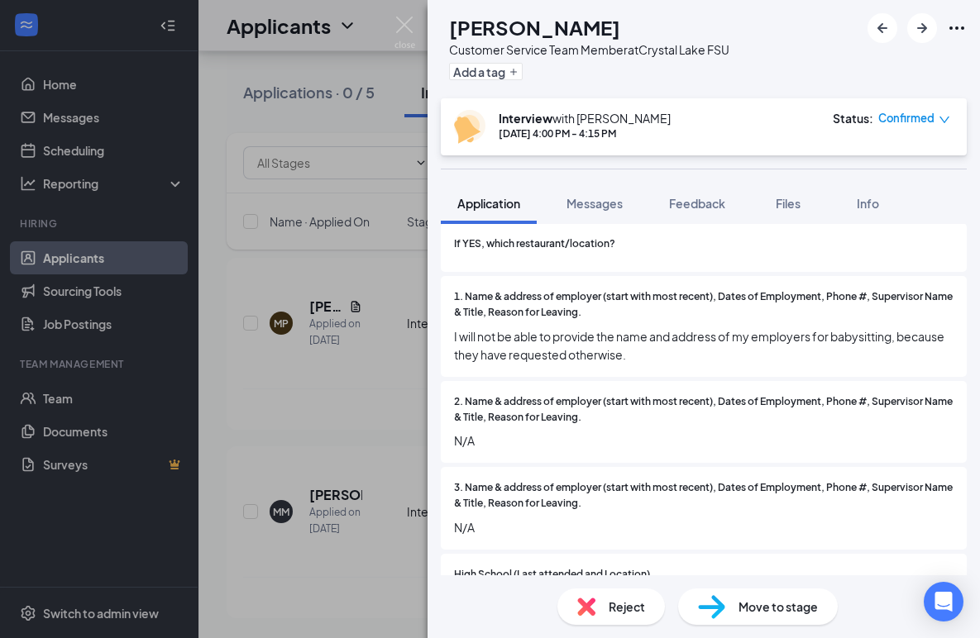
scroll to position [1210, 0]
click at [399, 23] on img at bounding box center [405, 33] width 21 height 32
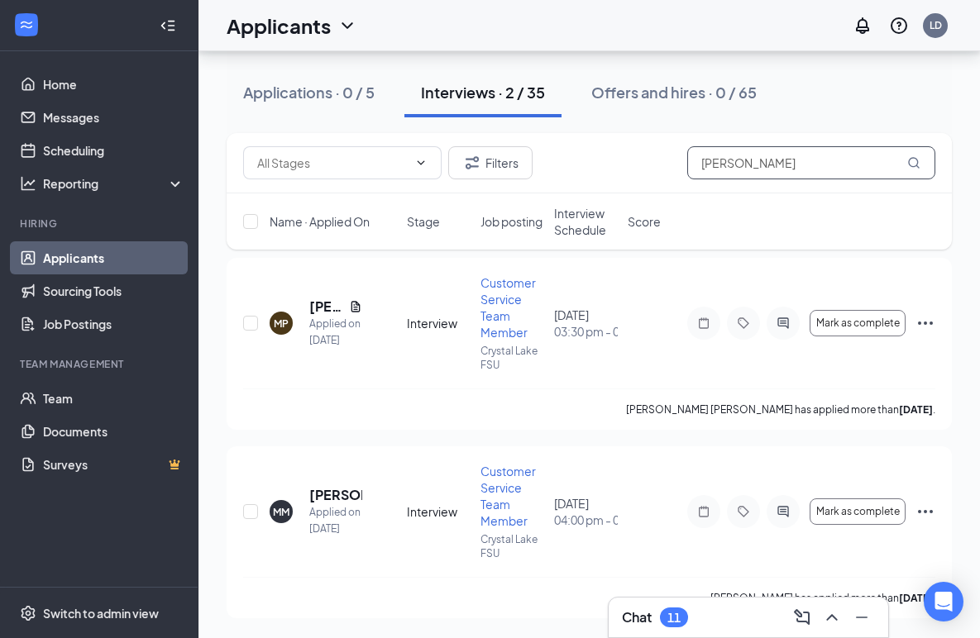
click at [758, 151] on input "[PERSON_NAME]" at bounding box center [811, 162] width 248 height 33
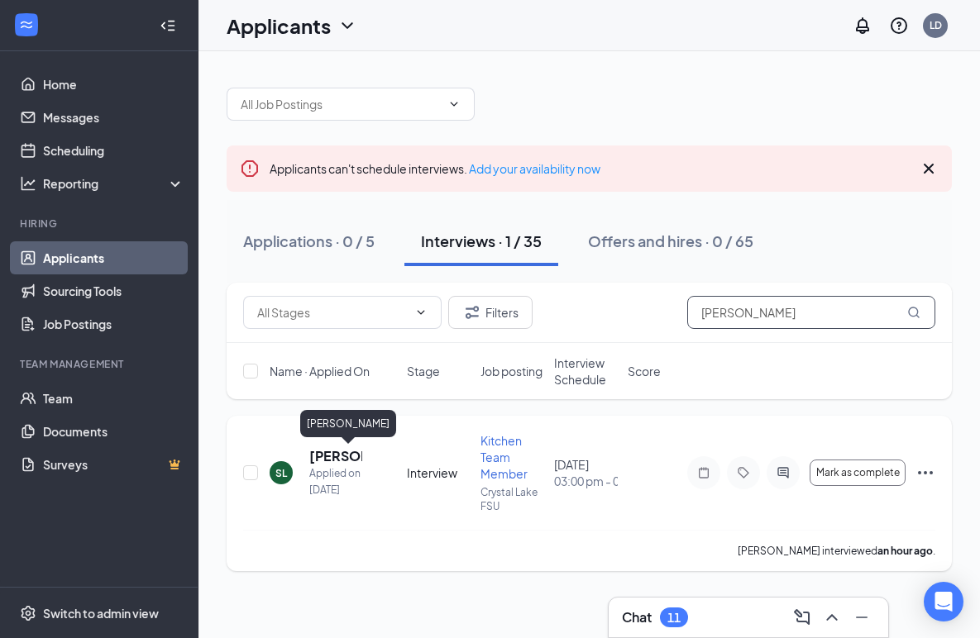
type input "[PERSON_NAME]"
click at [337, 455] on h5 "[PERSON_NAME]" at bounding box center [335, 456] width 53 height 18
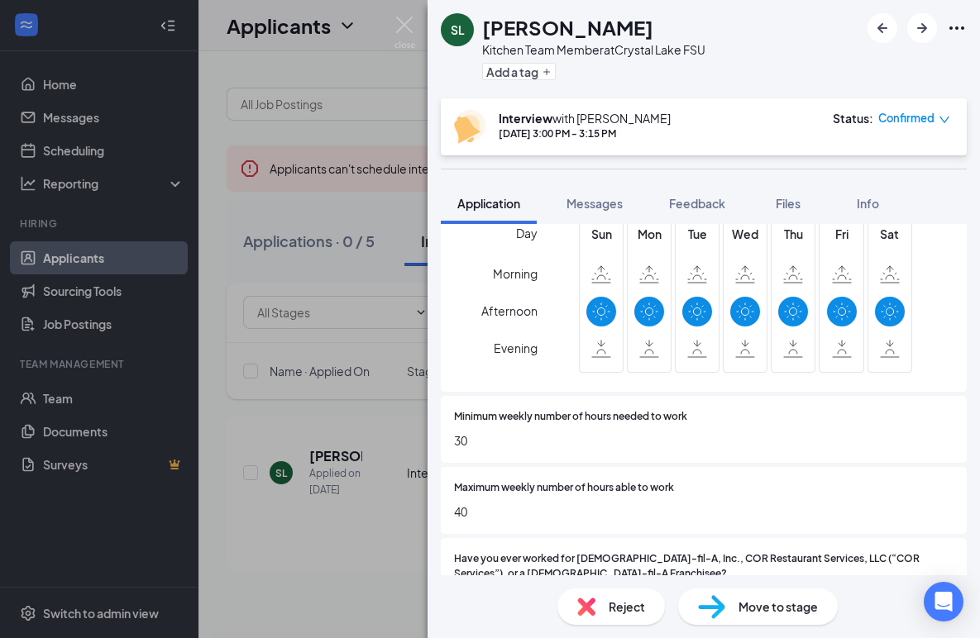
scroll to position [796, 0]
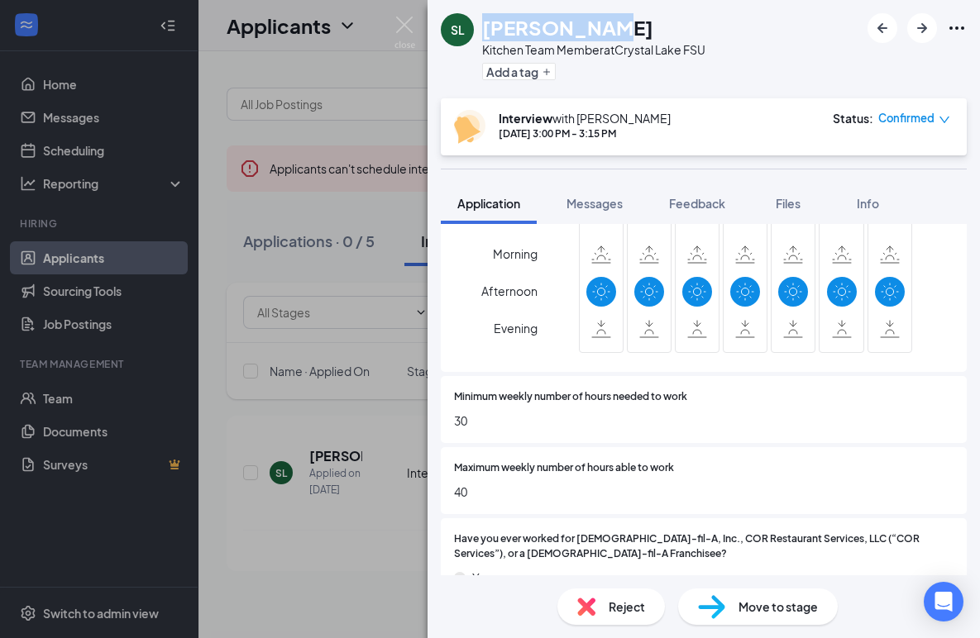
drag, startPoint x: 613, startPoint y: 31, endPoint x: 485, endPoint y: 34, distance: 127.4
click at [485, 34] on div "[PERSON_NAME]" at bounding box center [593, 27] width 223 height 28
copy h1 "[PERSON_NAME]"
